Goal: Entertainment & Leisure: Consume media (video, audio)

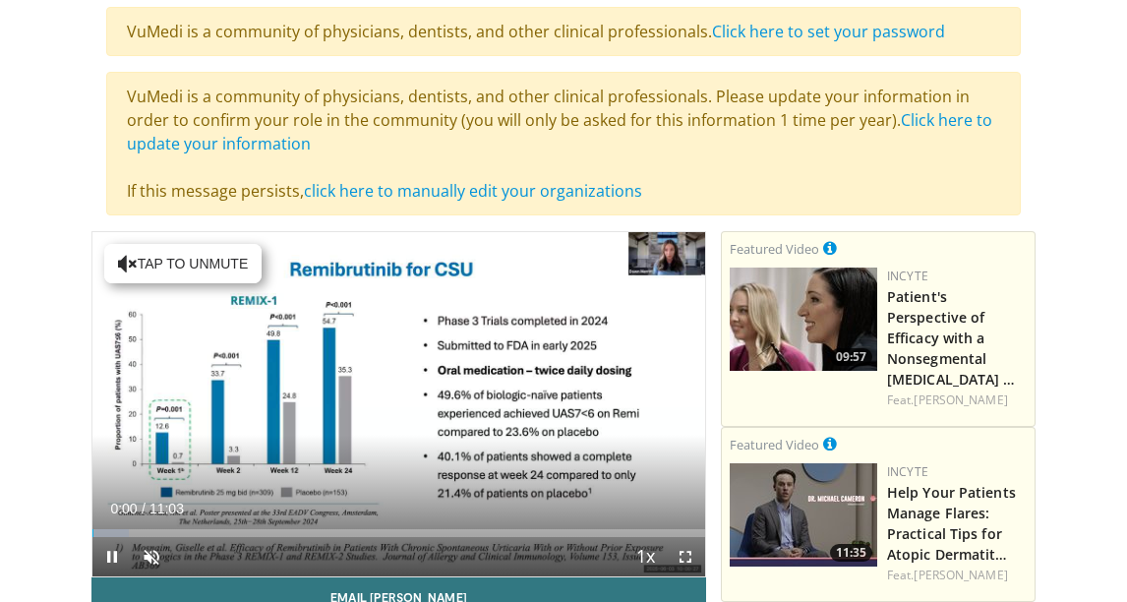
scroll to position [197, 0]
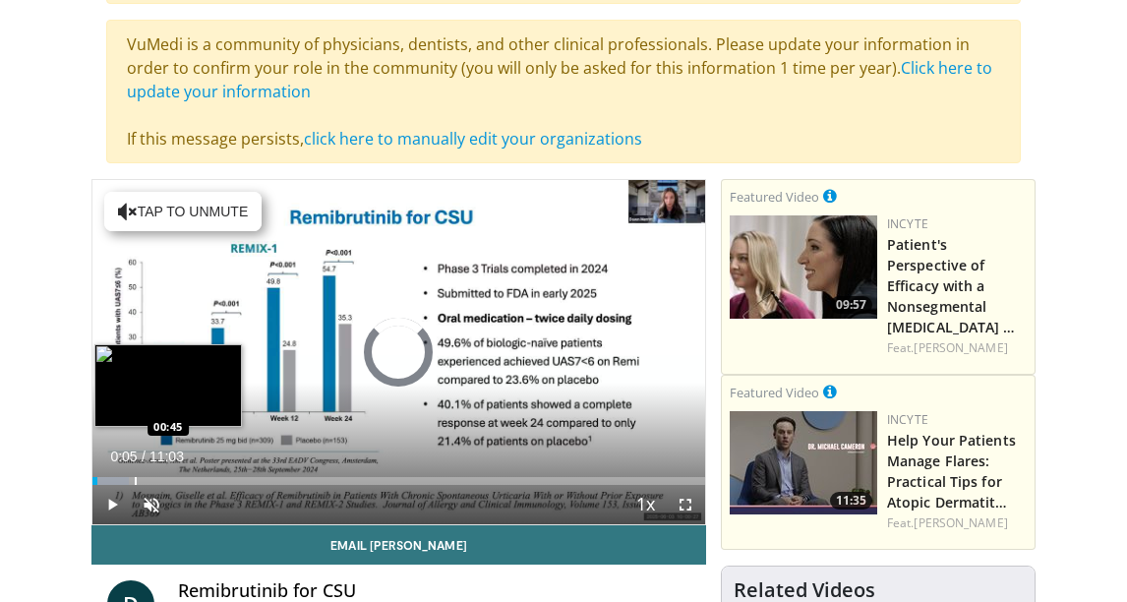
click at [135, 480] on div "Progress Bar" at bounding box center [136, 481] width 2 height 8
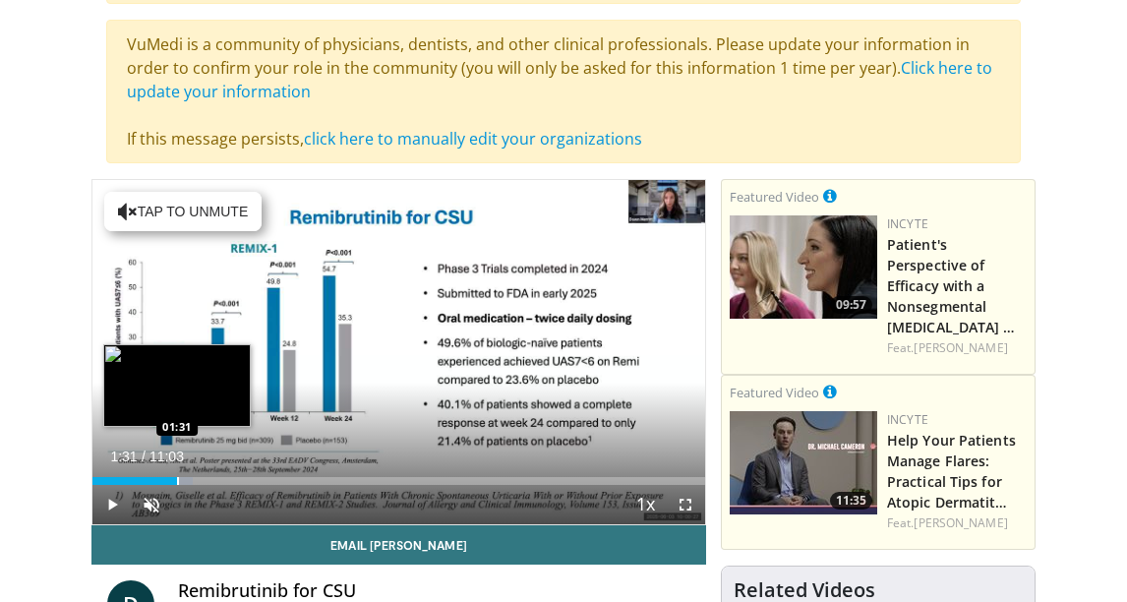
click at [177, 480] on div "Progress Bar" at bounding box center [178, 481] width 2 height 8
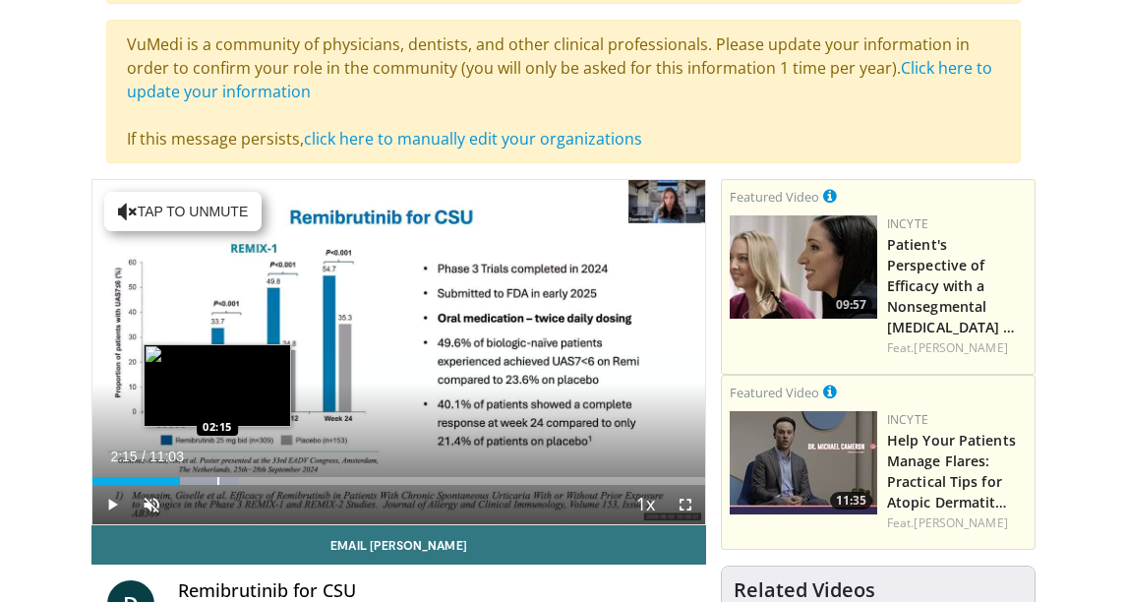
click at [217, 479] on div "Progress Bar" at bounding box center [218, 481] width 2 height 8
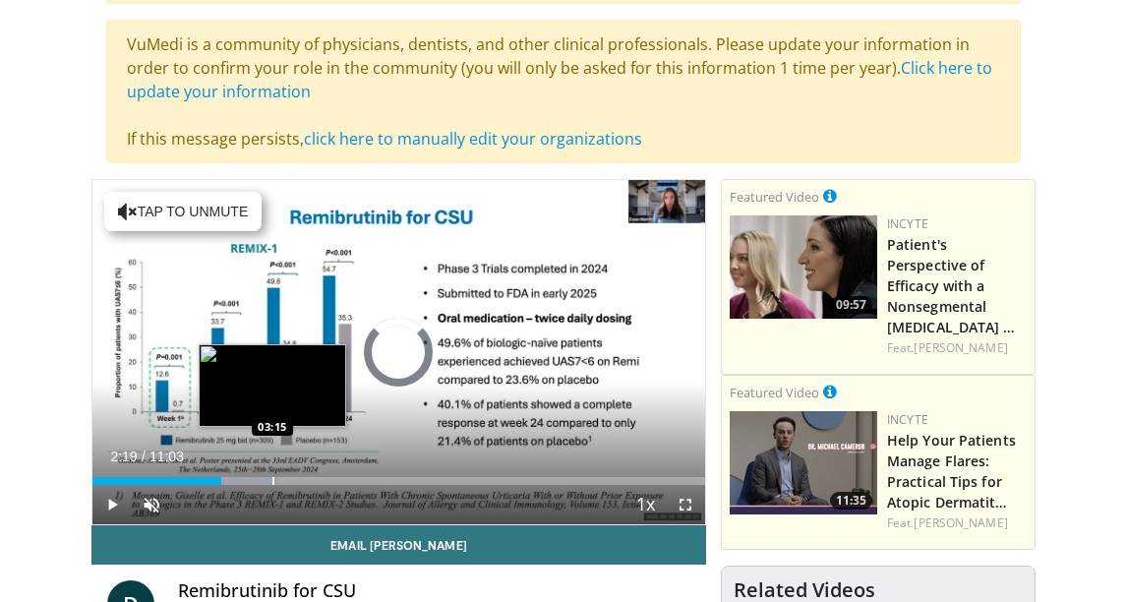
click at [272, 479] on div "Progress Bar" at bounding box center [273, 481] width 2 height 8
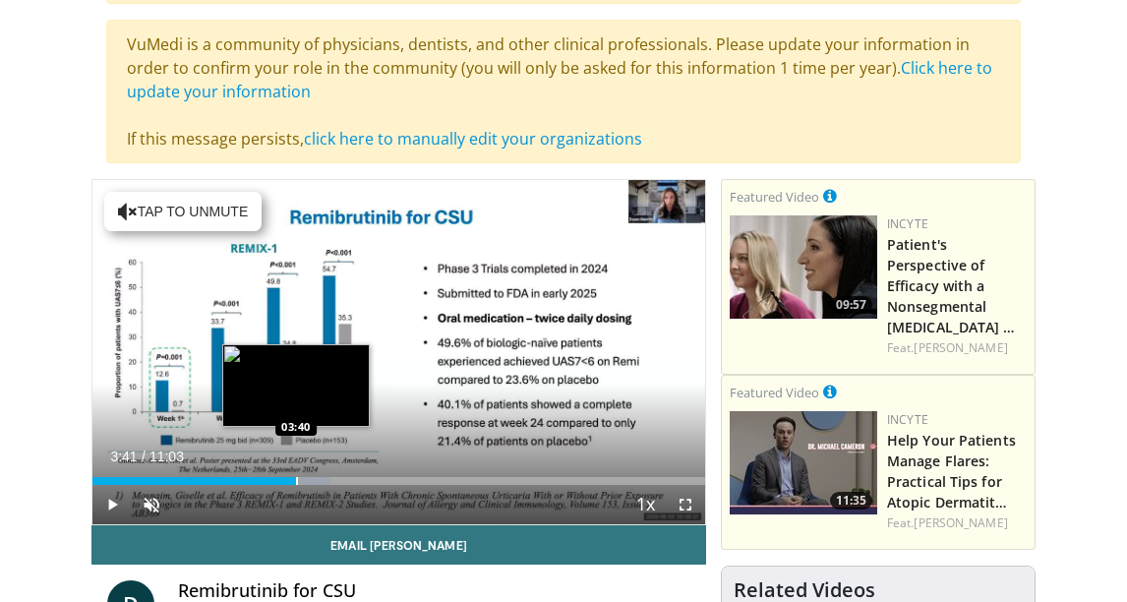
click at [297, 479] on div "Progress Bar" at bounding box center [297, 481] width 2 height 8
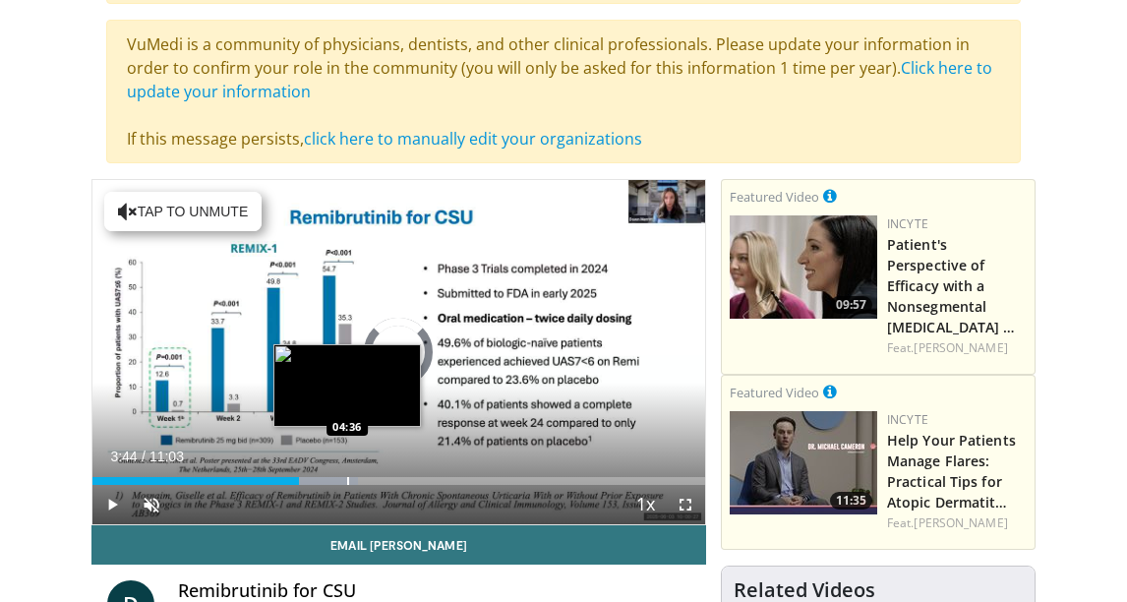
click at [347, 483] on div "Progress Bar" at bounding box center [348, 481] width 2 height 8
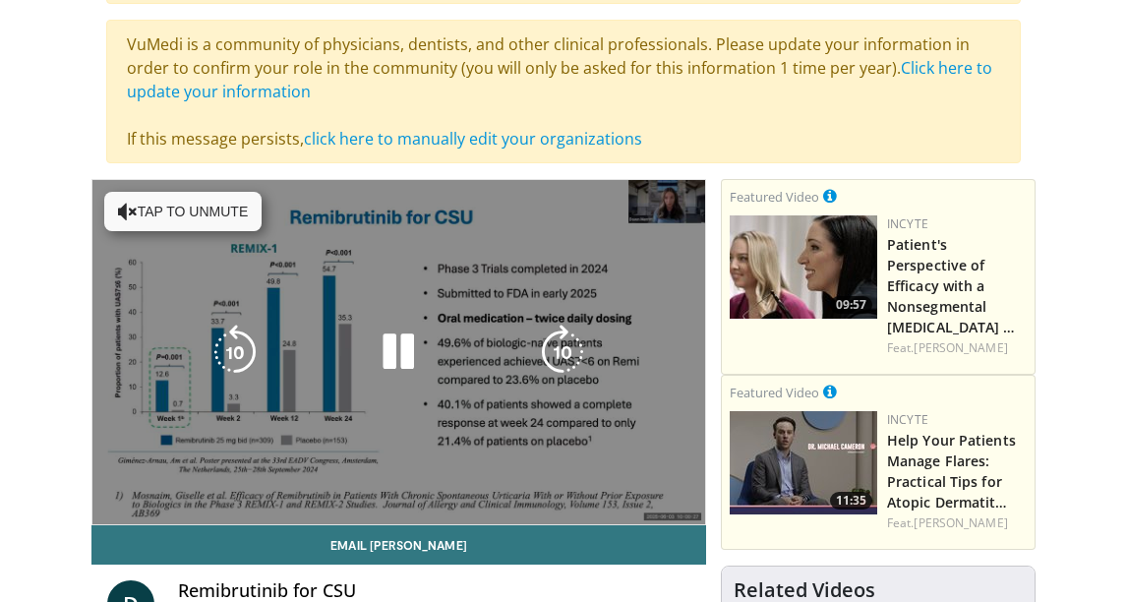
click at [385, 482] on video-js "**********" at bounding box center [398, 352] width 612 height 344
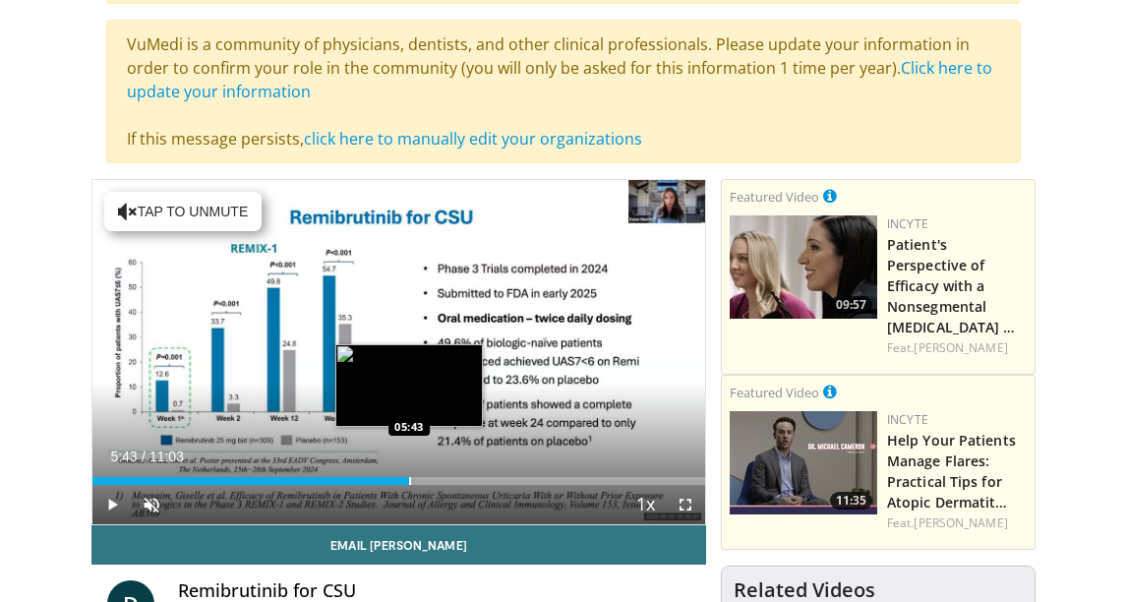
click at [409, 483] on div "Progress Bar" at bounding box center [410, 481] width 2 height 8
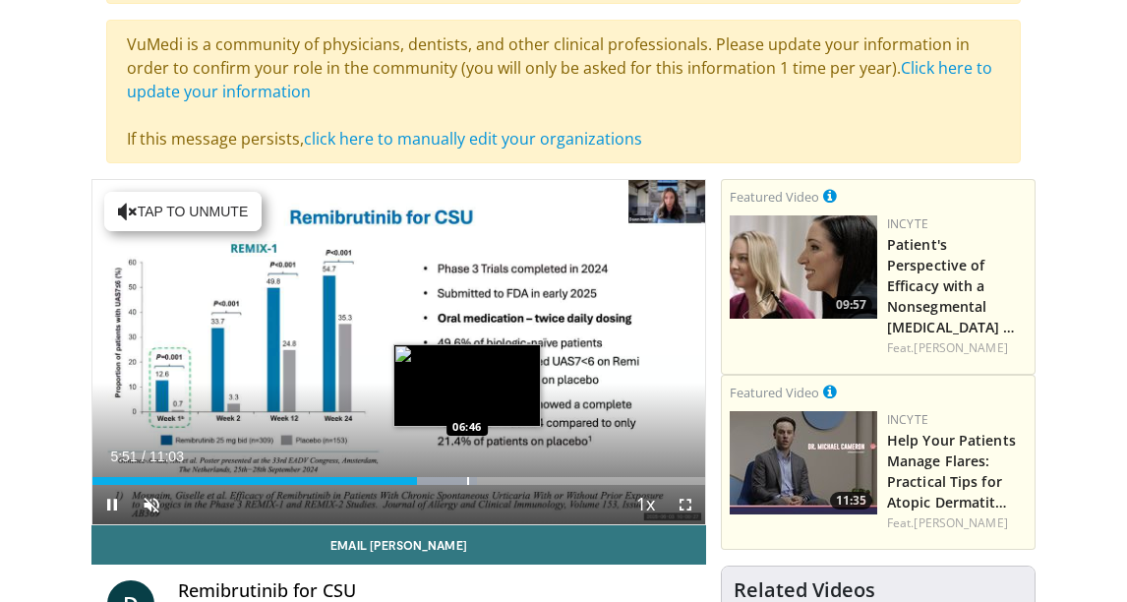
click at [466, 477] on div "Loaded : 62.75% 05:51 06:46" at bounding box center [398, 481] width 612 height 8
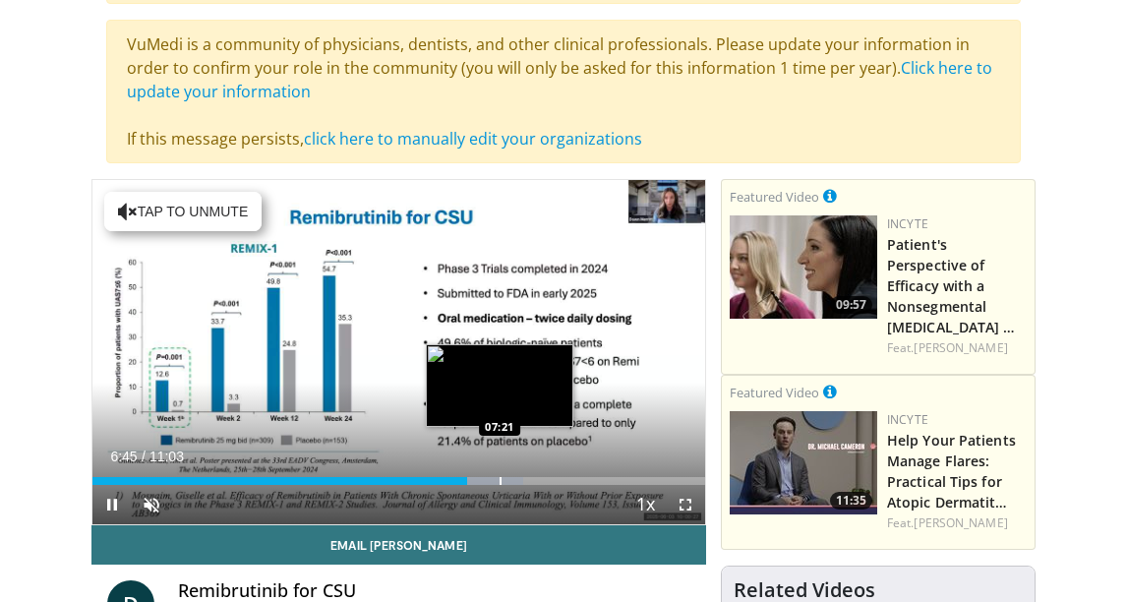
click at [500, 479] on div "Progress Bar" at bounding box center [500, 481] width 2 height 8
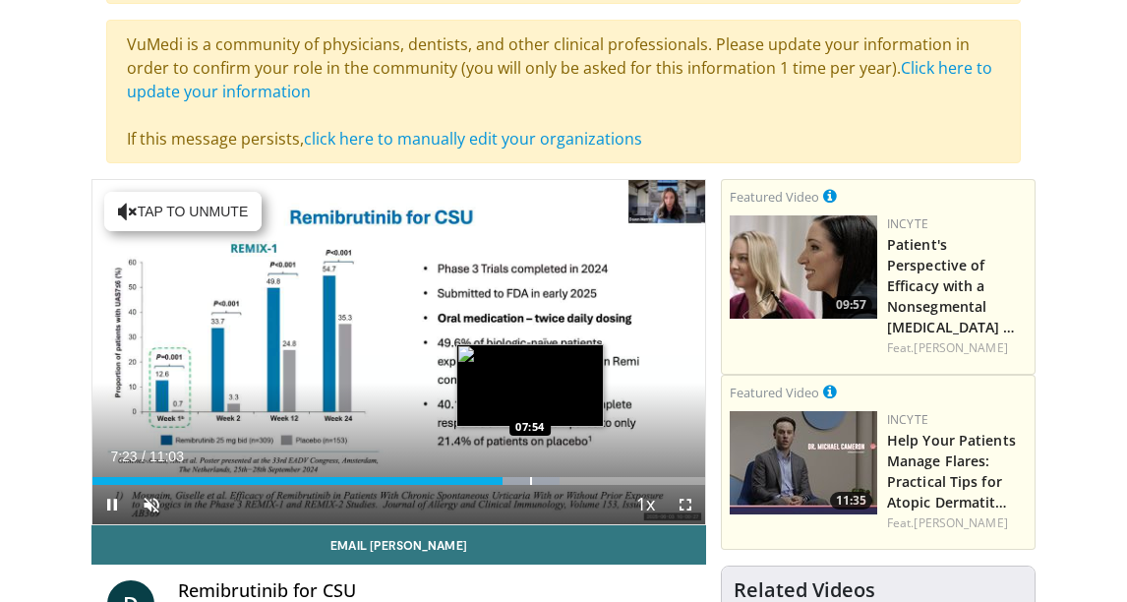
click at [531, 480] on div "Progress Bar" at bounding box center [531, 481] width 2 height 8
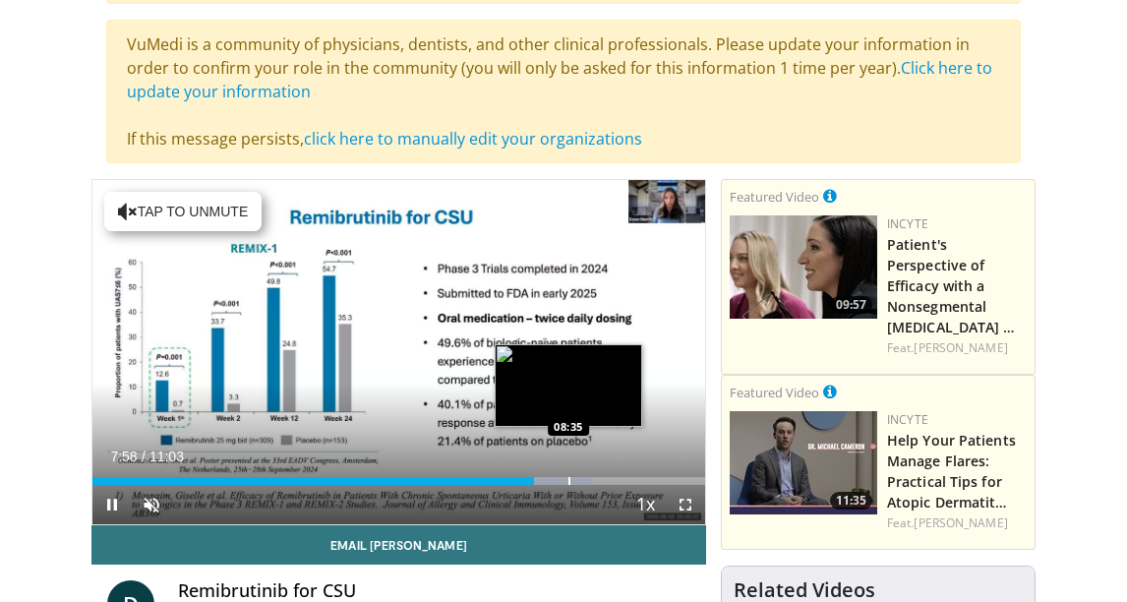
click at [568, 479] on div "Progress Bar" at bounding box center [569, 481] width 2 height 8
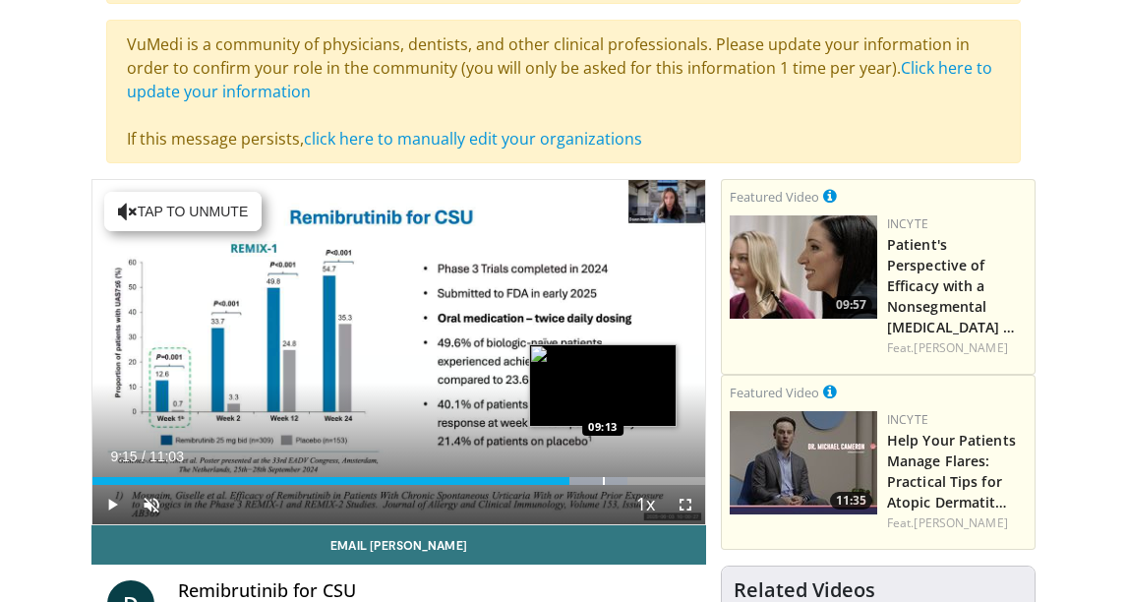
click at [605, 479] on div "Progress Bar" at bounding box center [584, 481] width 87 height 8
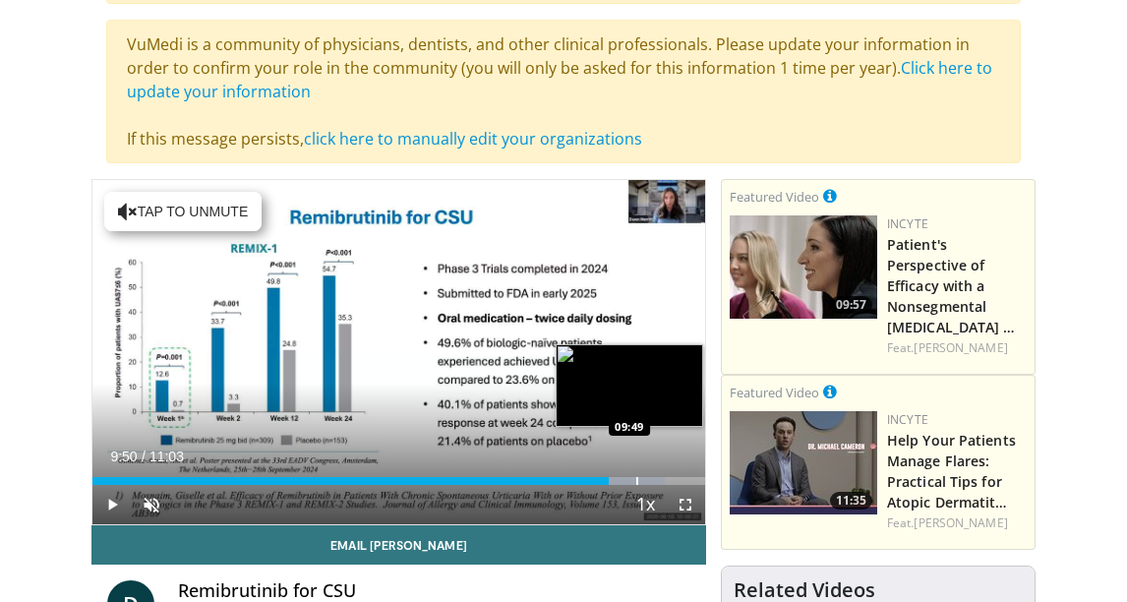
click at [637, 477] on div "Progress Bar" at bounding box center [637, 481] width 2 height 8
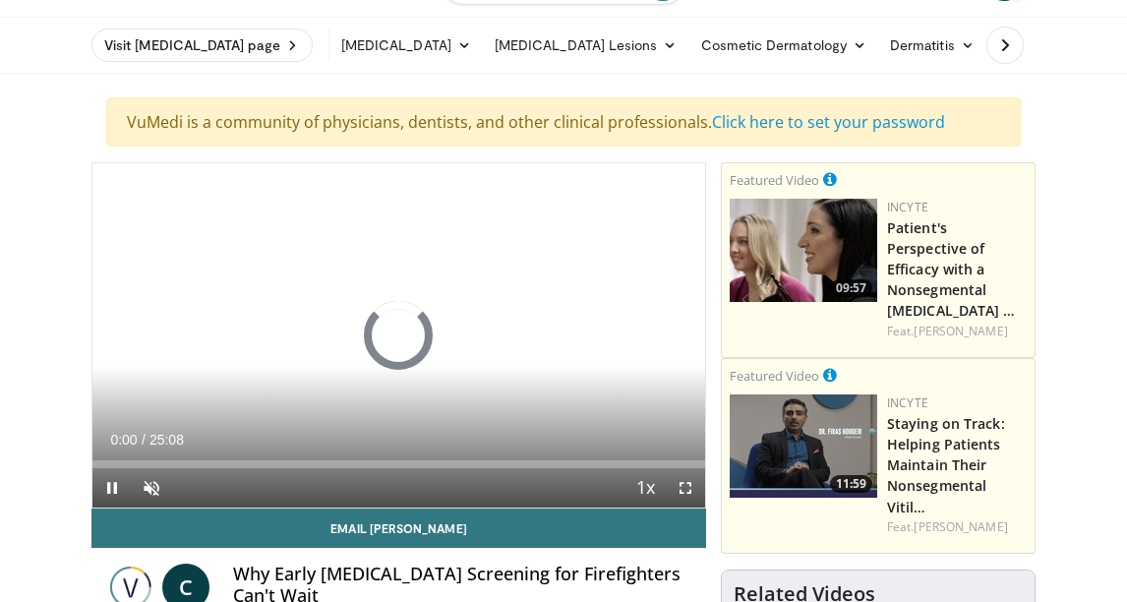
scroll to position [49, 0]
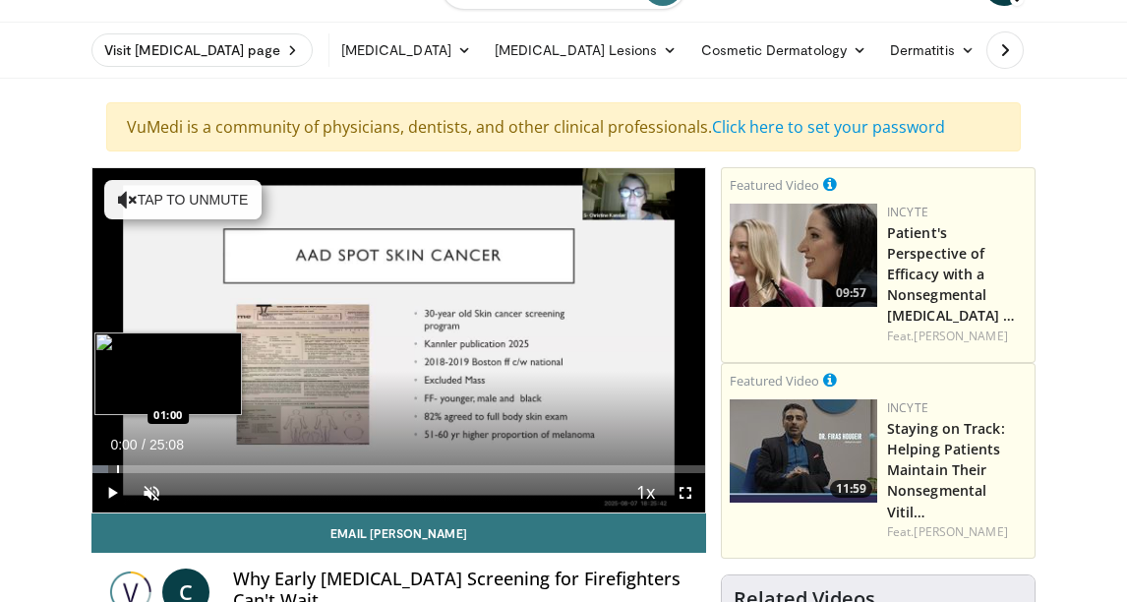
click at [117, 471] on div "Progress Bar" at bounding box center [118, 469] width 2 height 8
click at [165, 467] on div "Progress Bar" at bounding box center [166, 469] width 2 height 8
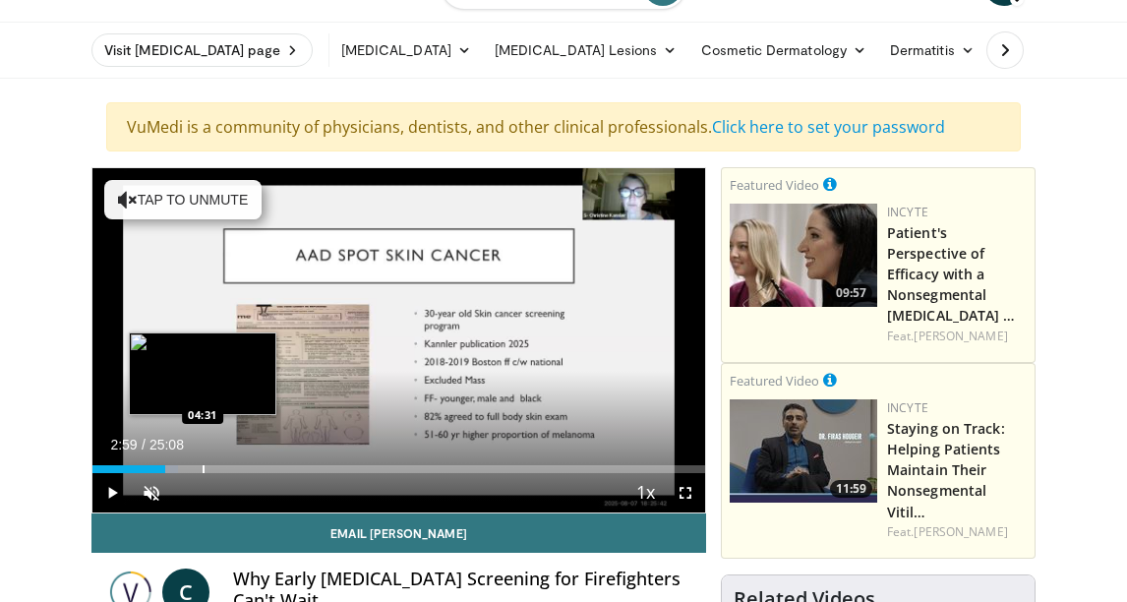
click at [203, 470] on div "Progress Bar" at bounding box center [204, 469] width 2 height 8
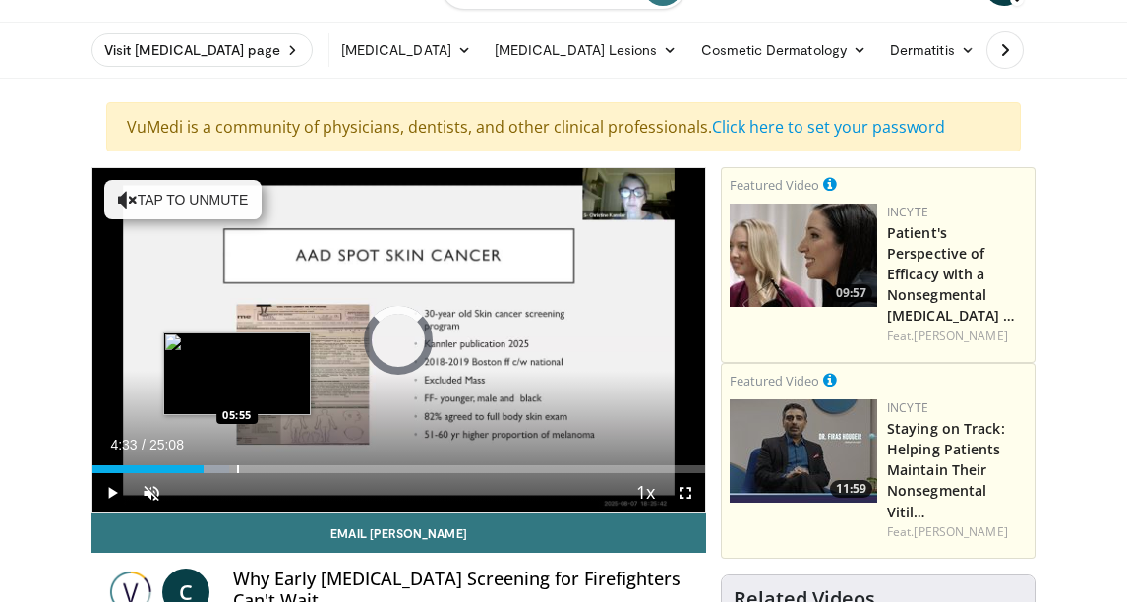
click at [237, 467] on div "Progress Bar" at bounding box center [238, 469] width 2 height 8
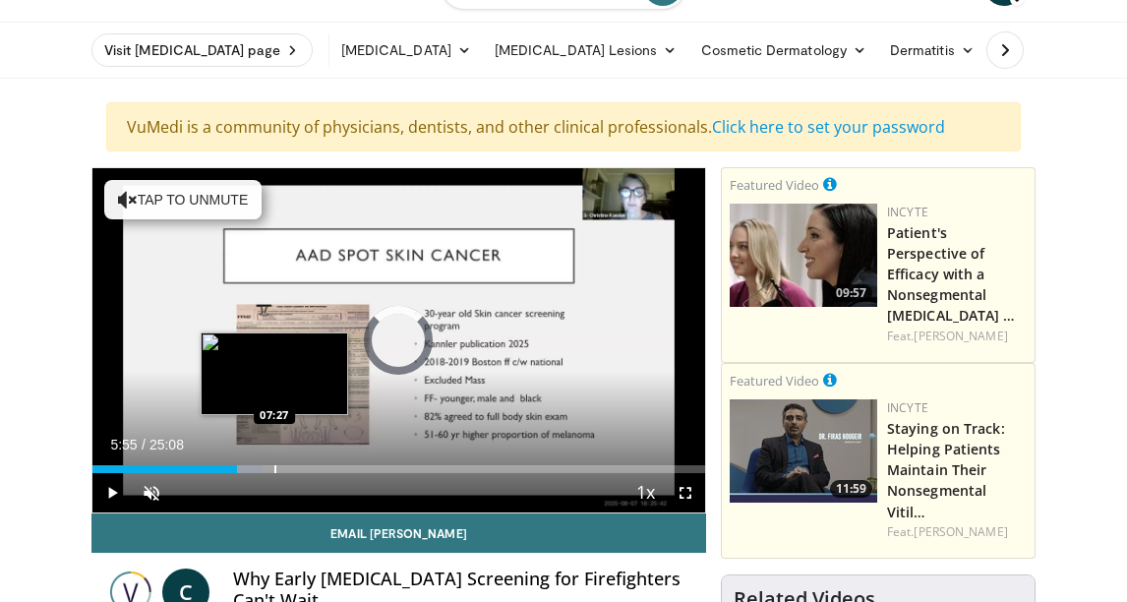
click at [274, 466] on div "Progress Bar" at bounding box center [275, 469] width 2 height 8
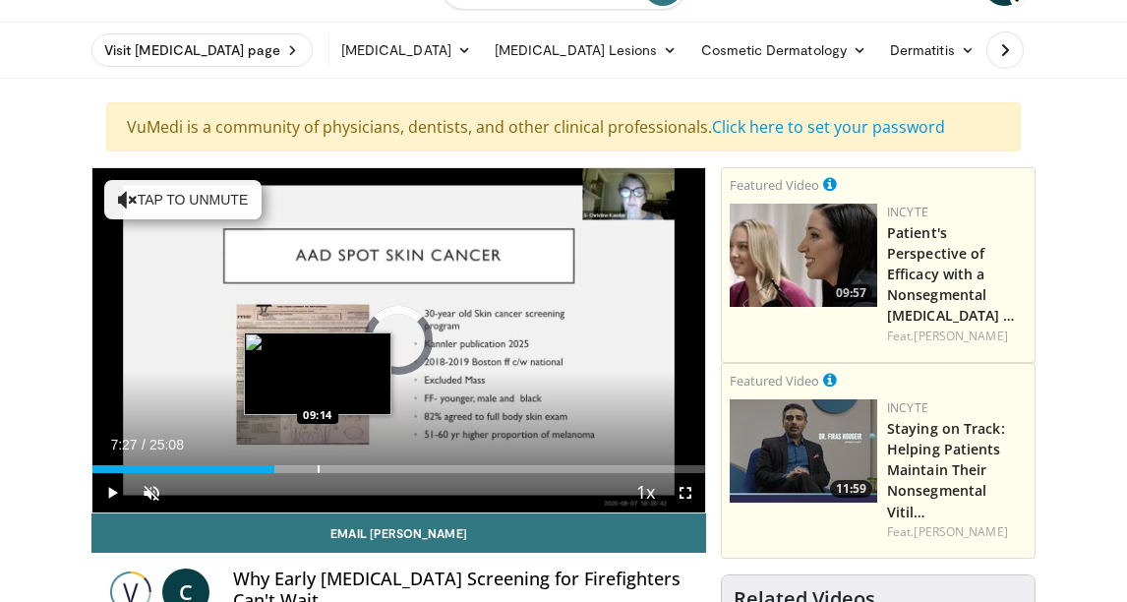
click at [318, 466] on div "Progress Bar" at bounding box center [319, 469] width 2 height 8
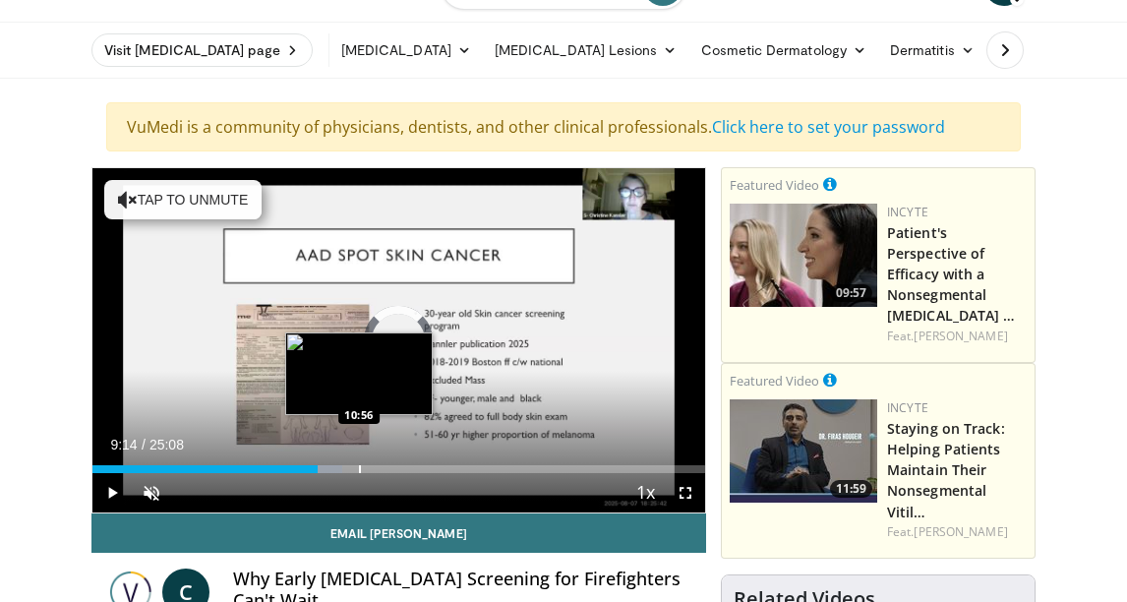
click at [360, 471] on div "Progress Bar" at bounding box center [360, 469] width 2 height 8
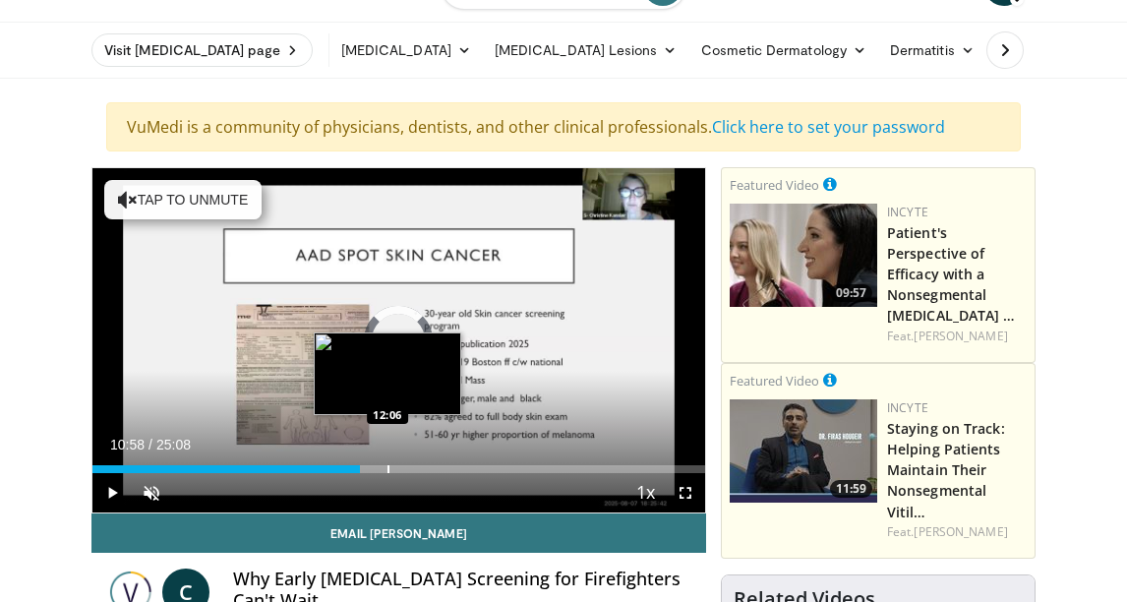
click at [387, 468] on div "Progress Bar" at bounding box center [388, 469] width 2 height 8
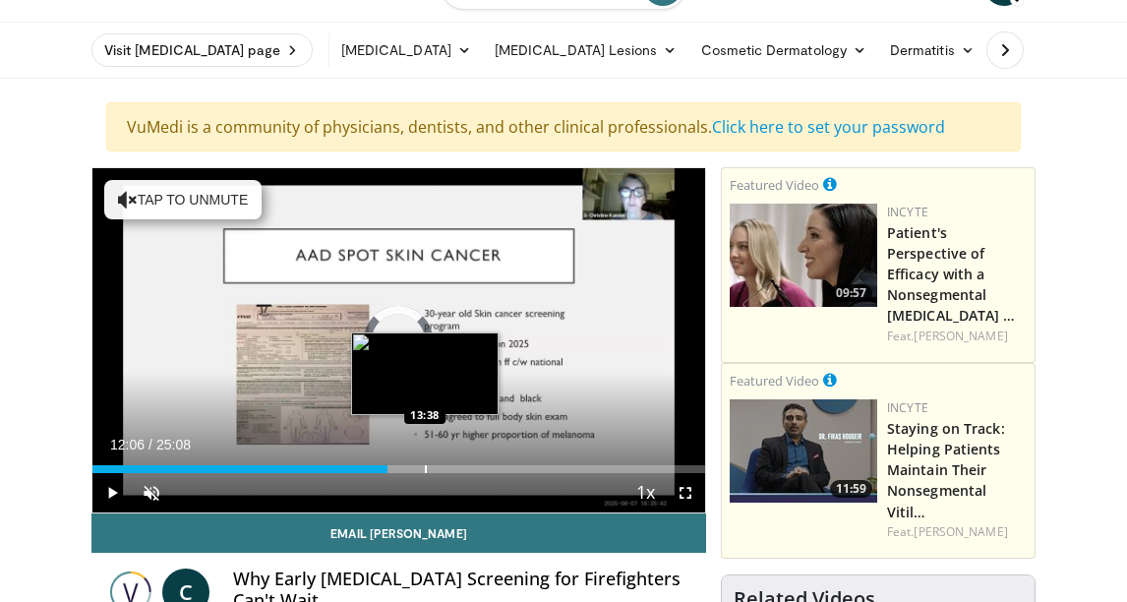
click at [425, 468] on div "Progress Bar" at bounding box center [426, 469] width 2 height 8
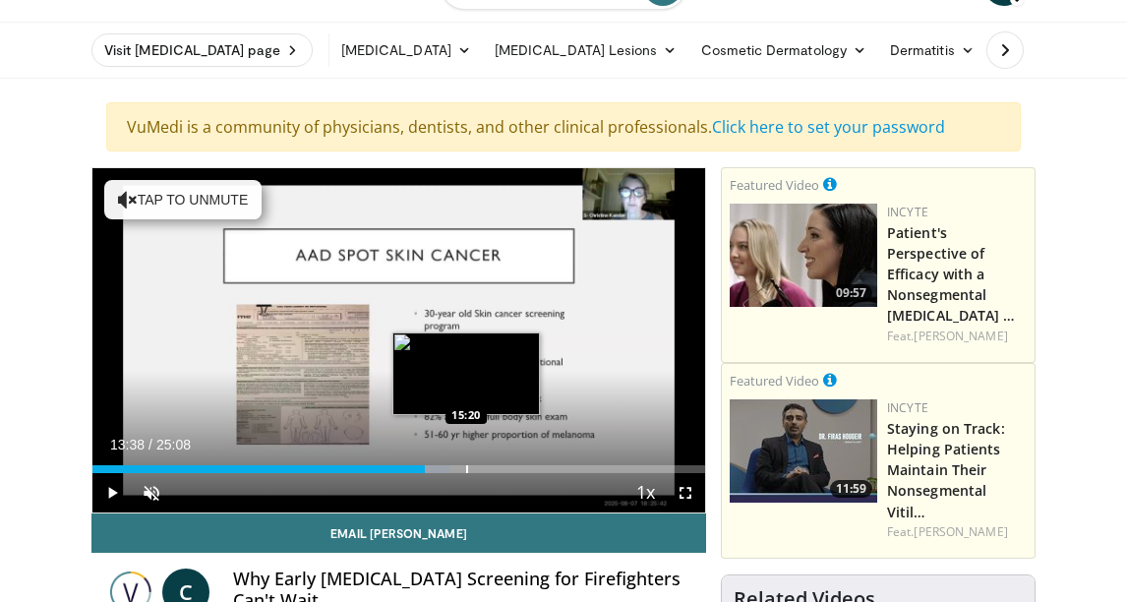
click at [467, 466] on div "Progress Bar" at bounding box center [467, 469] width 2 height 8
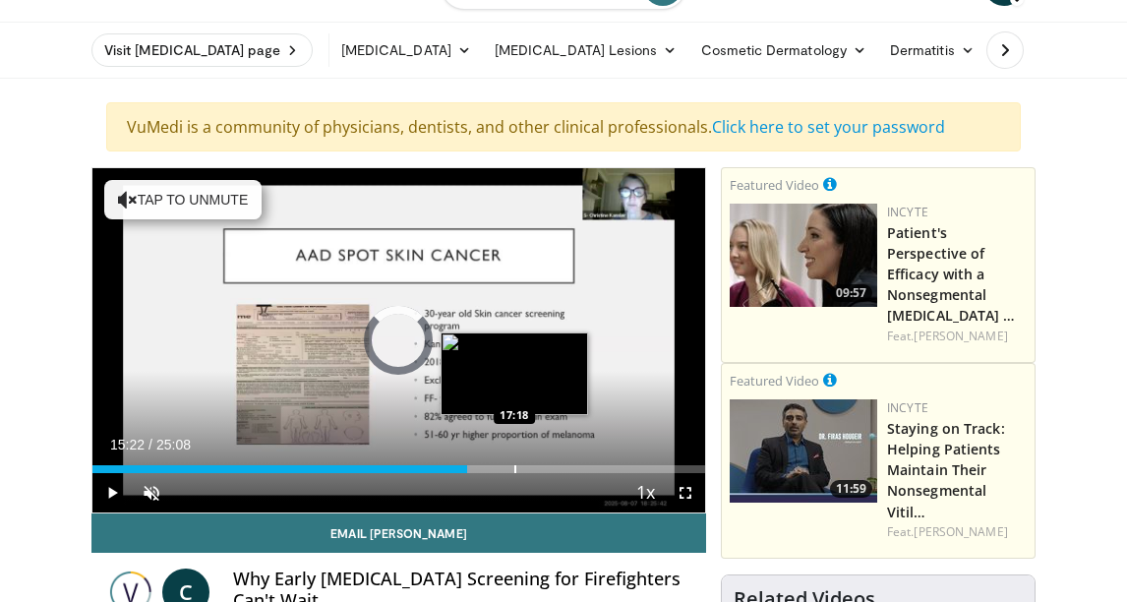
click at [515, 466] on div "Progress Bar" at bounding box center [515, 469] width 2 height 8
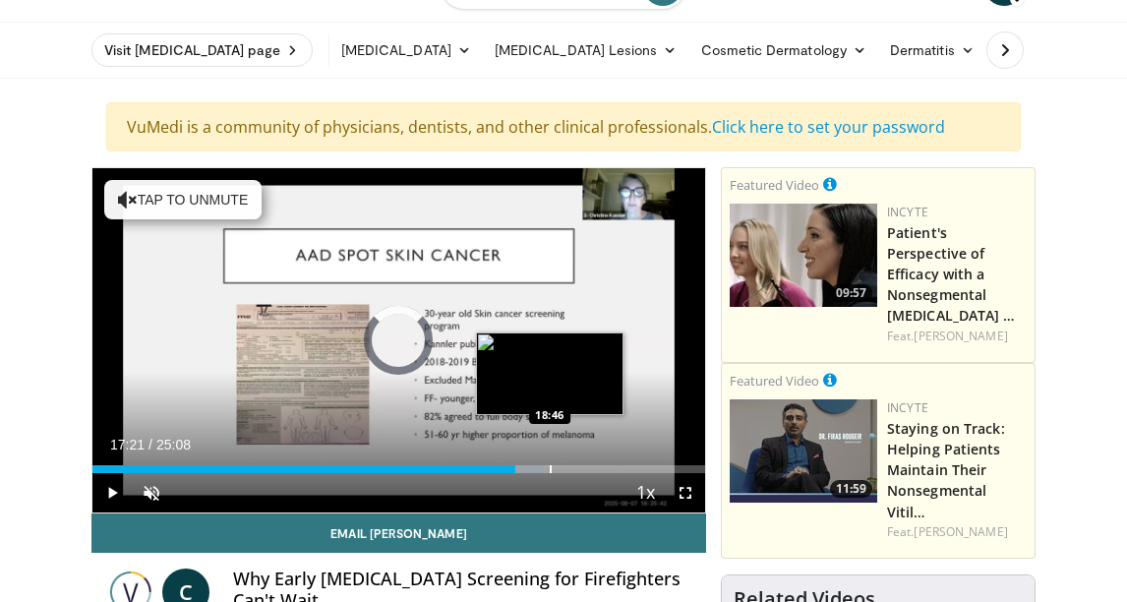
click at [550, 467] on div "Progress Bar" at bounding box center [551, 469] width 2 height 8
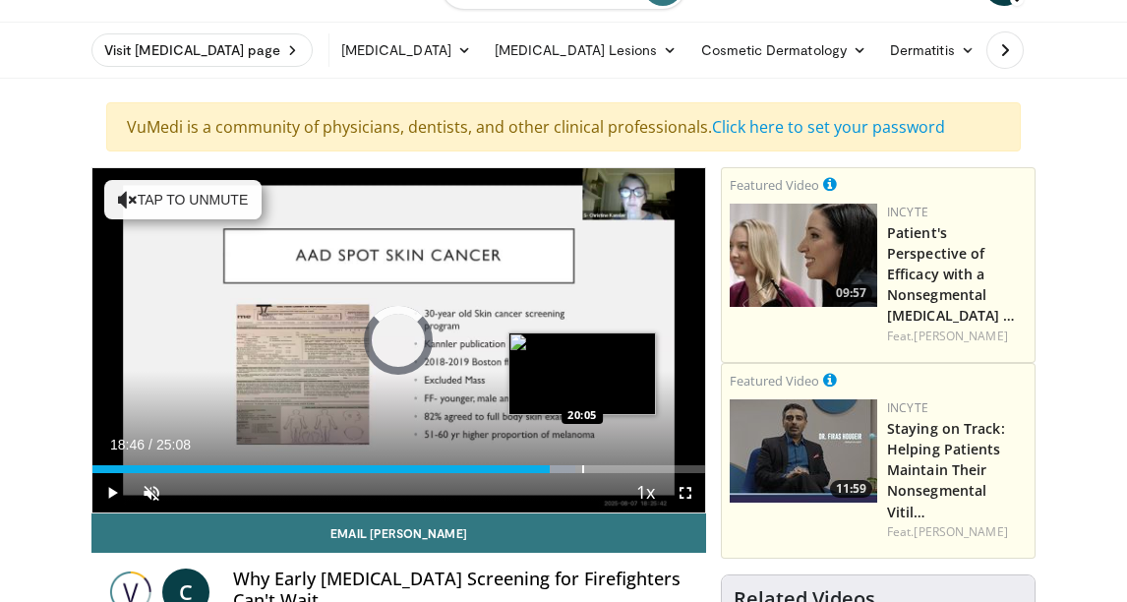
click at [582, 468] on div "Progress Bar" at bounding box center [583, 469] width 2 height 8
